Goal: Task Accomplishment & Management: Use online tool/utility

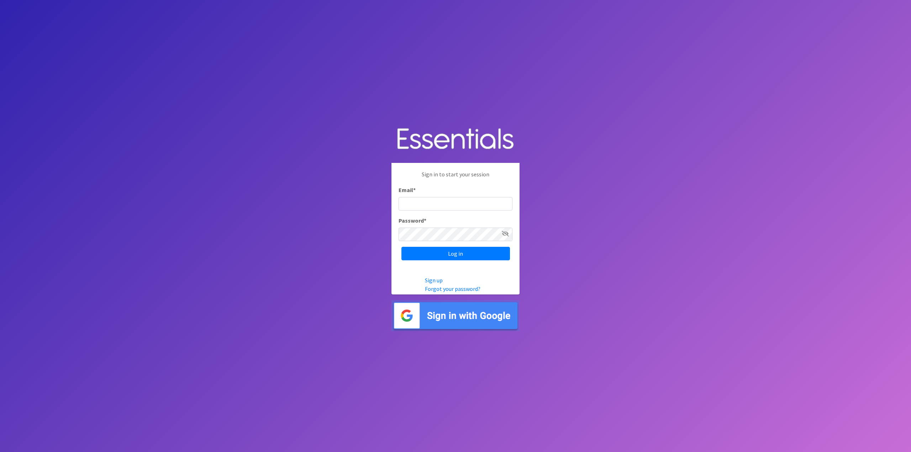
click at [431, 203] on input "Email *" at bounding box center [456, 204] width 114 height 14
type input "info@jaxdiaperbank.org"
click at [446, 251] on input "Log in" at bounding box center [455, 254] width 109 height 14
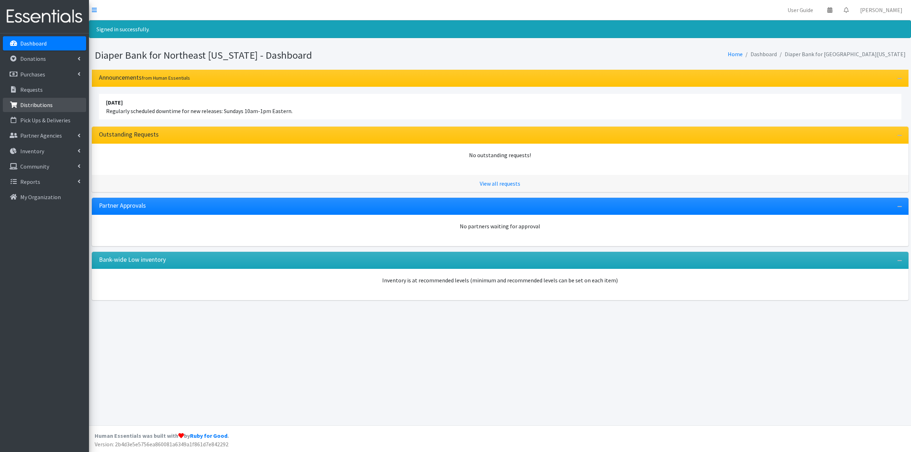
click at [29, 105] on p "Distributions" at bounding box center [36, 104] width 32 height 7
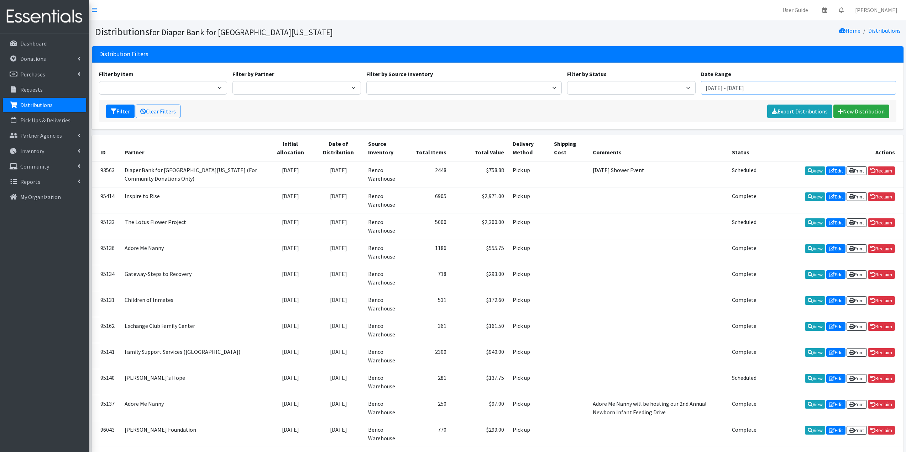
click at [724, 86] on input "July 6, 2025 - October 6, 2025" at bounding box center [798, 88] width 195 height 14
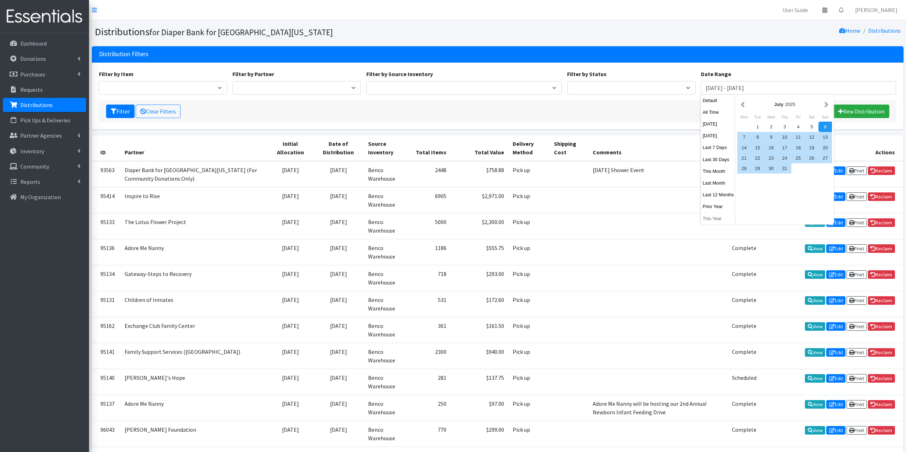
click at [710, 221] on button "This Year" at bounding box center [718, 219] width 35 height 10
type input "January 1, 2025 - December 31, 2025"
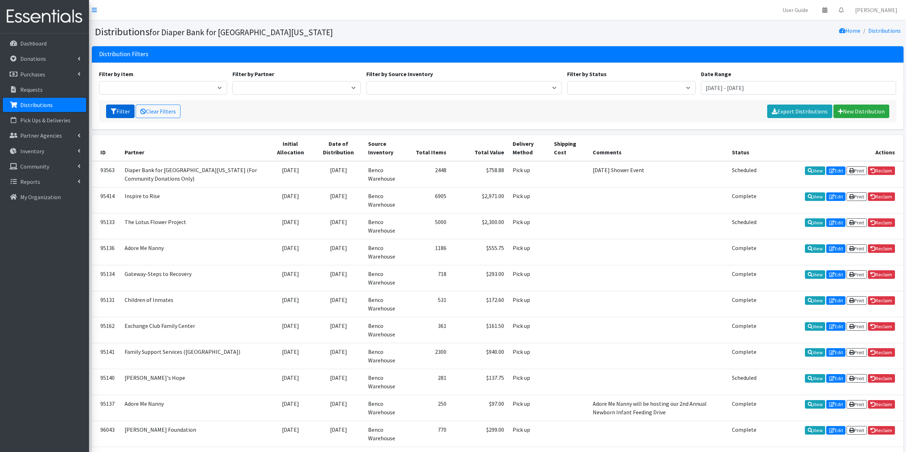
click at [126, 114] on button "Filter" at bounding box center [120, 112] width 28 height 14
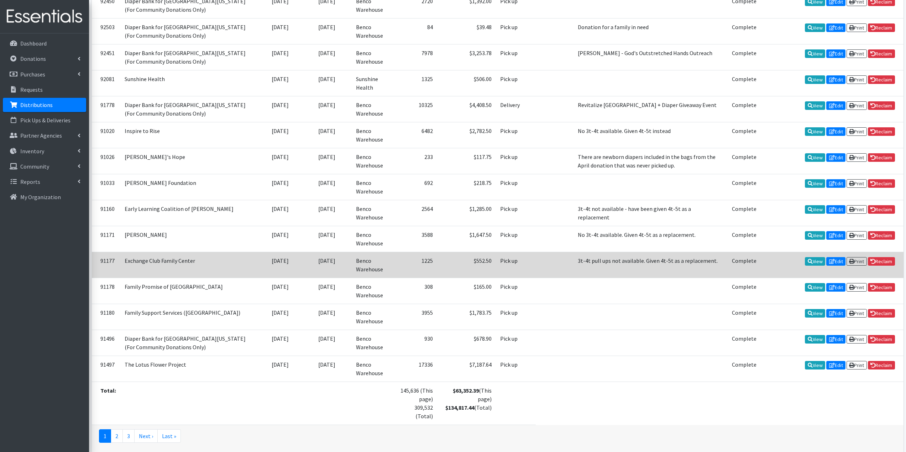
scroll to position [1111, 0]
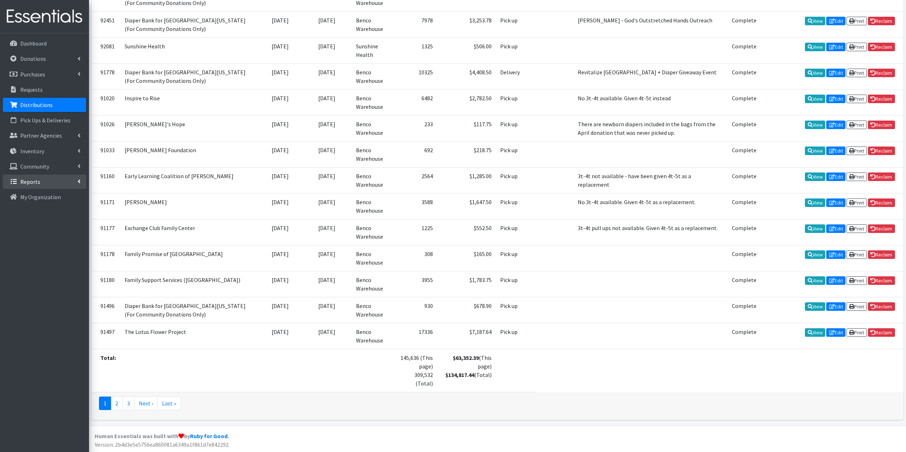
click at [28, 183] on p "Reports" at bounding box center [30, 181] width 20 height 7
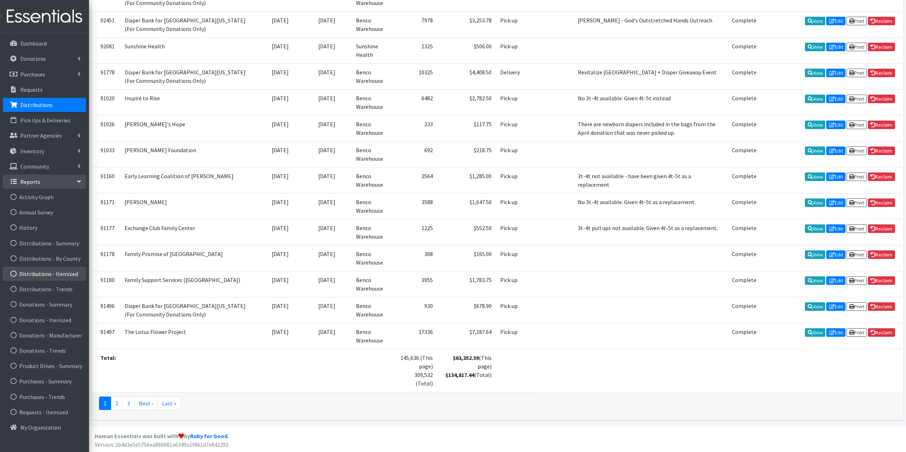
click at [46, 272] on link "Distributions - Itemized" at bounding box center [44, 274] width 83 height 14
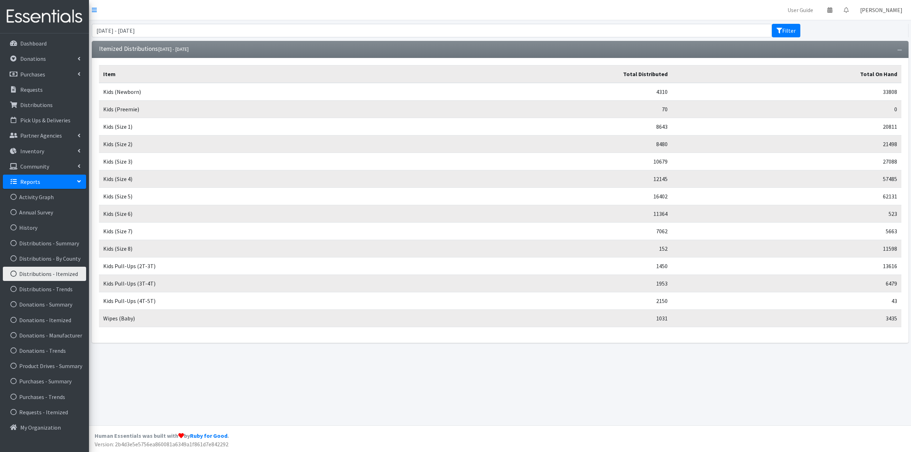
click at [893, 7] on link "[PERSON_NAME]" at bounding box center [881, 10] width 54 height 14
click at [869, 53] on link "Log Out" at bounding box center [858, 53] width 99 height 13
